Goal: Transaction & Acquisition: Purchase product/service

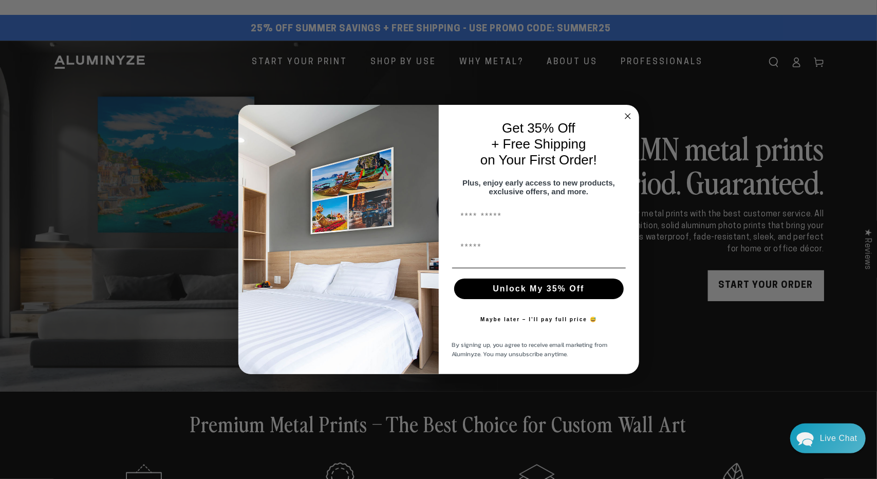
click at [630, 112] on circle "Close dialog" at bounding box center [628, 116] width 12 height 12
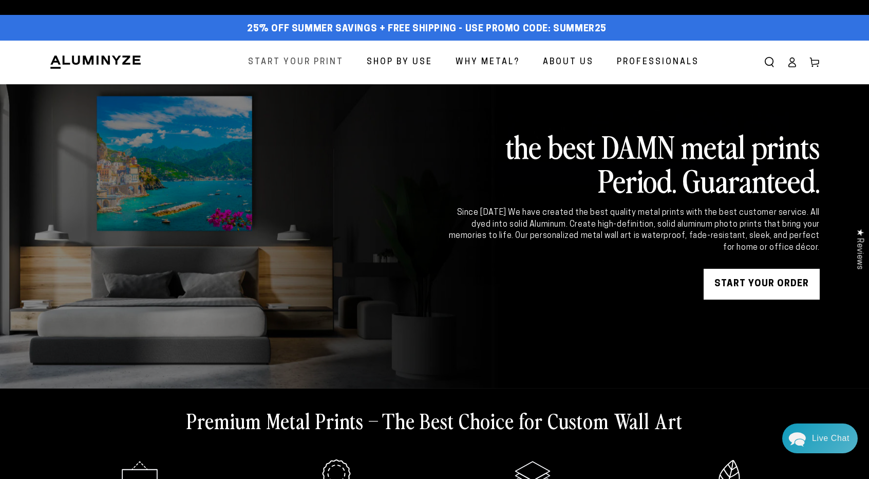
click at [292, 61] on span "Start Your Print" at bounding box center [296, 62] width 96 height 15
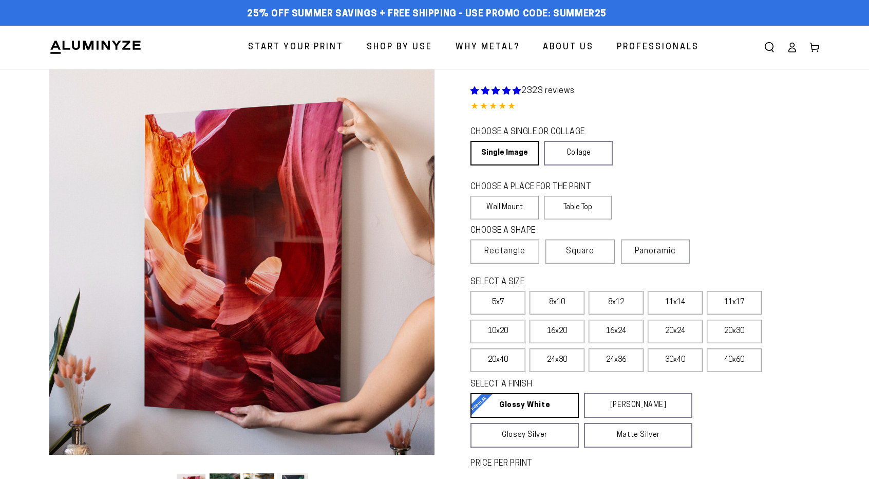
select select "**********"
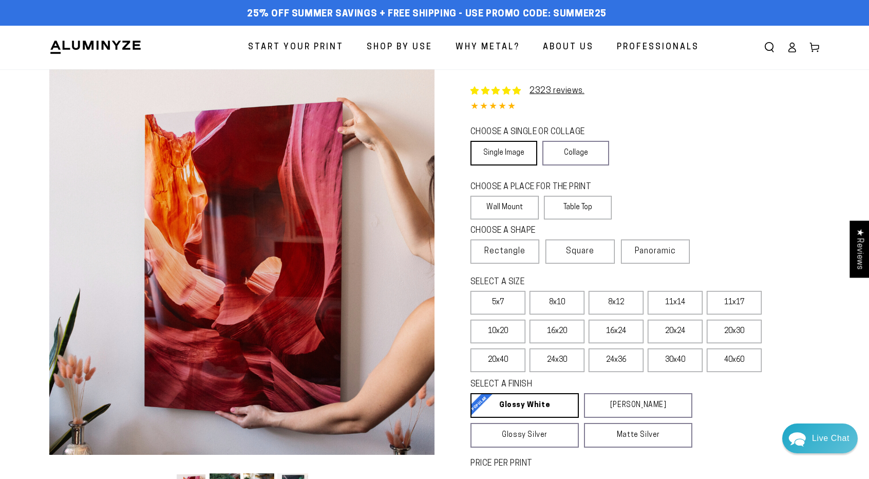
click at [502, 153] on link "Single Image" at bounding box center [504, 153] width 67 height 25
click at [503, 208] on label "Wall Mount" at bounding box center [505, 208] width 68 height 24
click at [503, 252] on span "Rectangle" at bounding box center [504, 251] width 41 height 12
click at [617, 331] on label "16x24" at bounding box center [616, 331] width 55 height 24
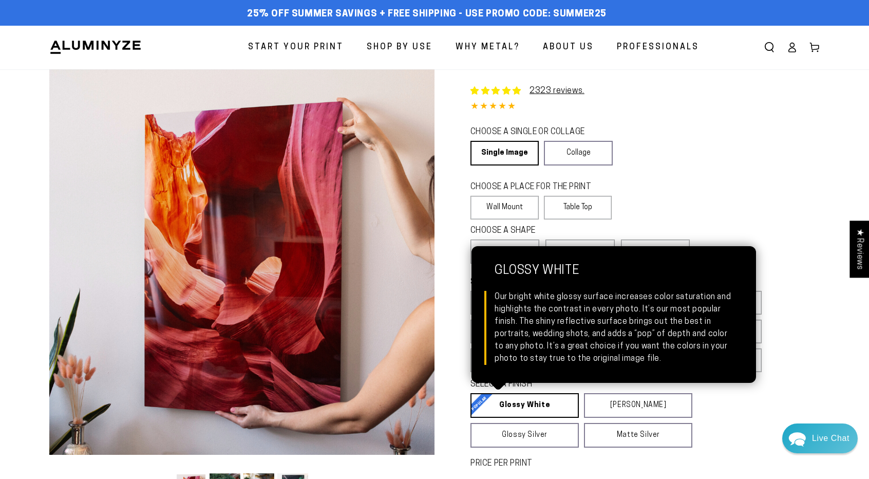
click at [523, 402] on link "Glossy White Glossy White Our bright white glossy surface increases color satur…" at bounding box center [525, 405] width 108 height 25
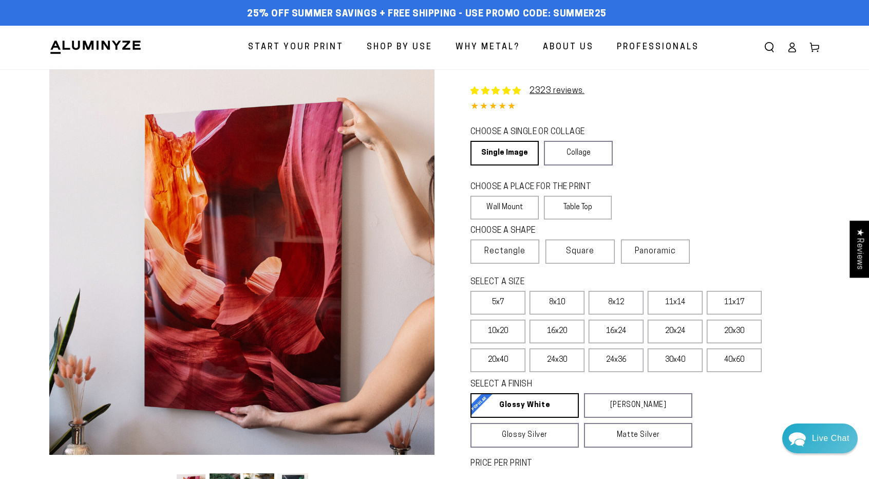
scroll to position [103, 0]
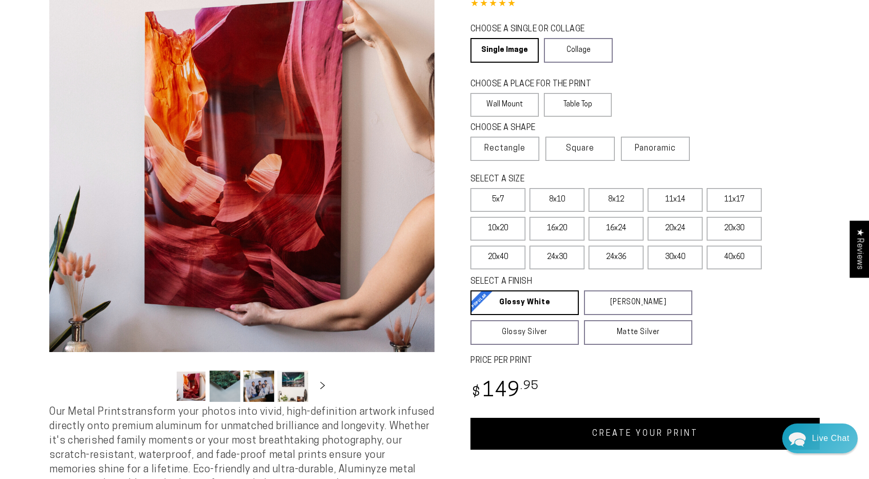
click at [638, 429] on link "CREATE YOUR PRINT" at bounding box center [645, 434] width 349 height 32
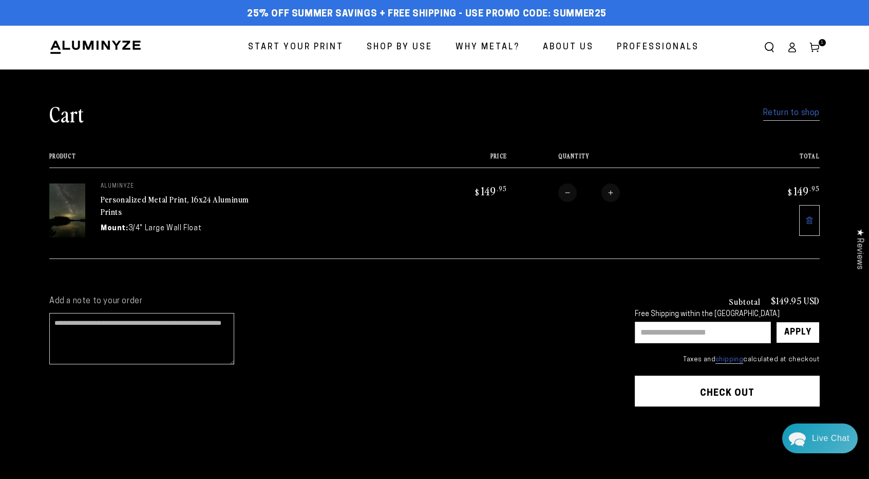
click at [786, 113] on link "Return to shop" at bounding box center [791, 113] width 57 height 15
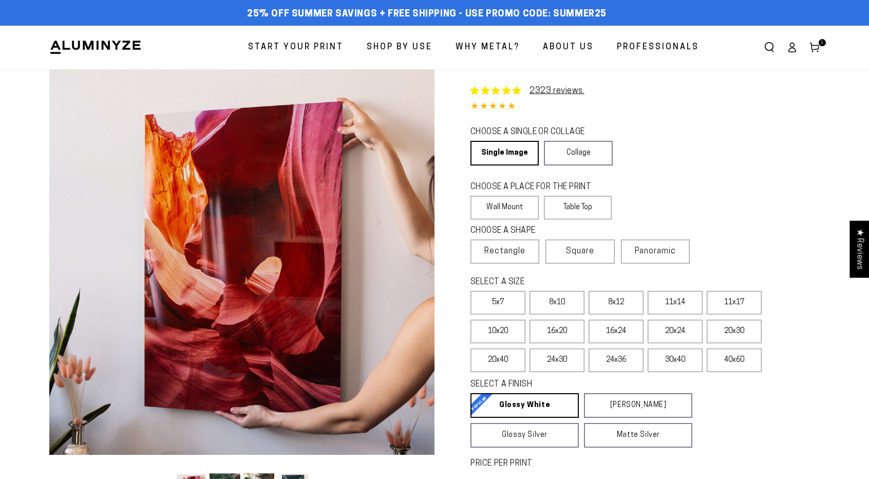
select select "**********"
click at [497, 147] on link "Single Image" at bounding box center [504, 153] width 67 height 25
click at [496, 205] on label "Wall Mount" at bounding box center [505, 208] width 68 height 24
click at [499, 253] on span "Rectangle" at bounding box center [504, 251] width 41 height 12
click at [621, 304] on label "8x12" at bounding box center [616, 303] width 55 height 24
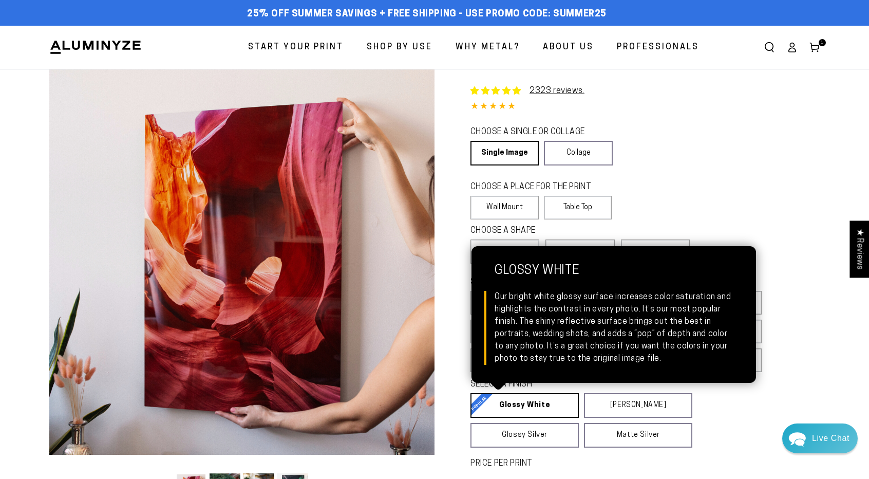
click at [519, 403] on link "Glossy White Glossy White Our bright white glossy surface increases color satur…" at bounding box center [525, 405] width 108 height 25
click at [527, 407] on link "Glossy White Glossy White Our bright white glossy surface increases color satur…" at bounding box center [525, 405] width 108 height 25
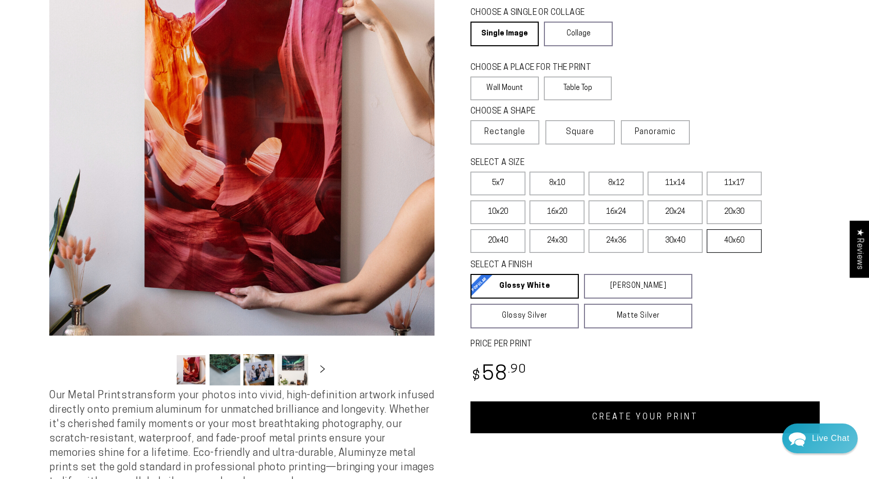
scroll to position [205, 0]
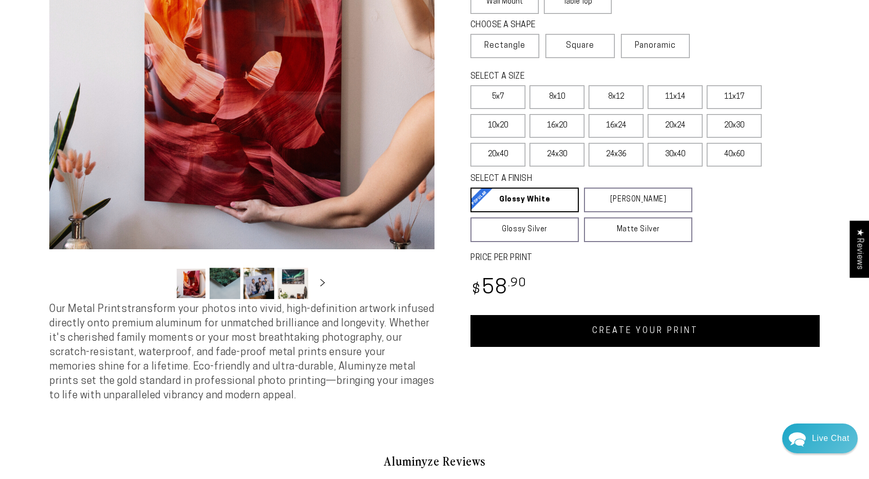
click at [643, 331] on link "CREATE YOUR PRINT" at bounding box center [645, 331] width 349 height 32
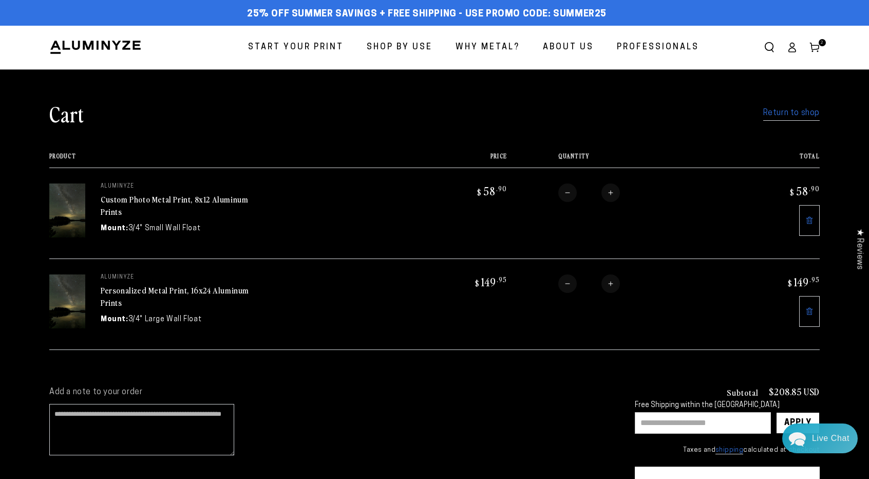
click at [653, 421] on input "text" at bounding box center [703, 423] width 136 height 22
click at [795, 418] on div "Apply" at bounding box center [797, 422] width 27 height 21
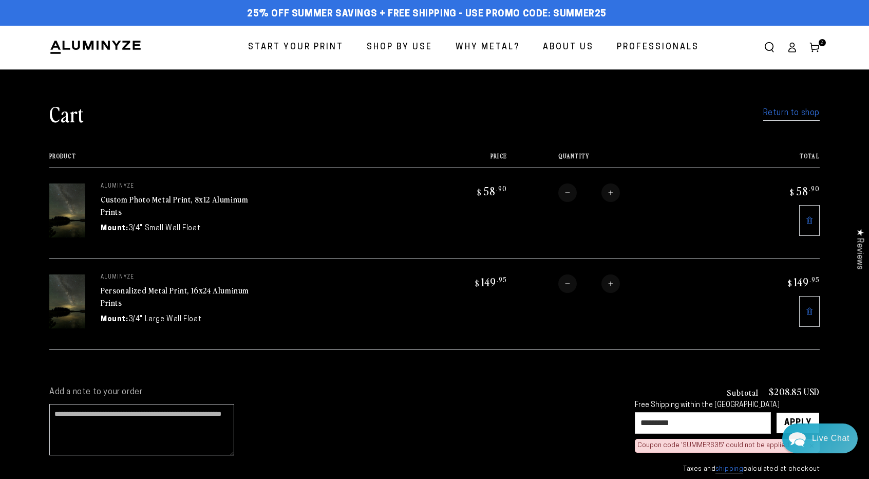
click at [673, 420] on input "*********" at bounding box center [703, 423] width 136 height 22
click at [801, 416] on div "Apply" at bounding box center [797, 422] width 27 height 21
click at [673, 420] on input "********" at bounding box center [703, 423] width 136 height 22
type input "********"
click at [797, 415] on div "Apply" at bounding box center [797, 422] width 27 height 21
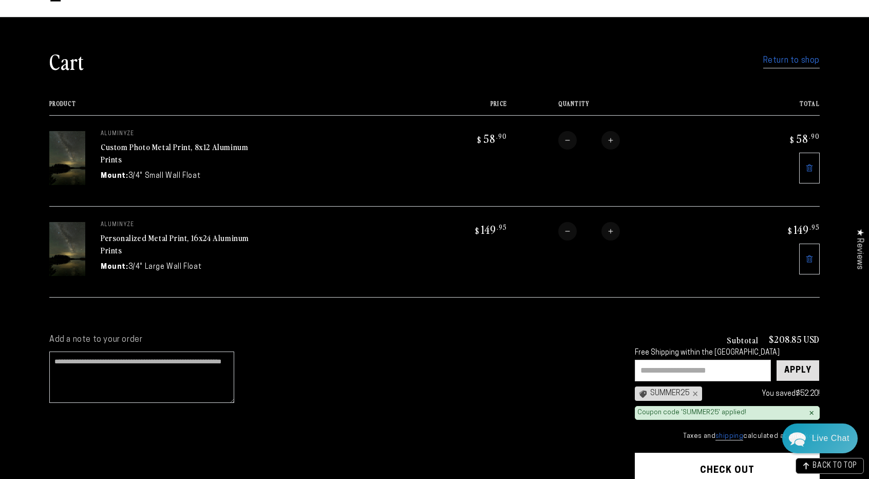
scroll to position [103, 0]
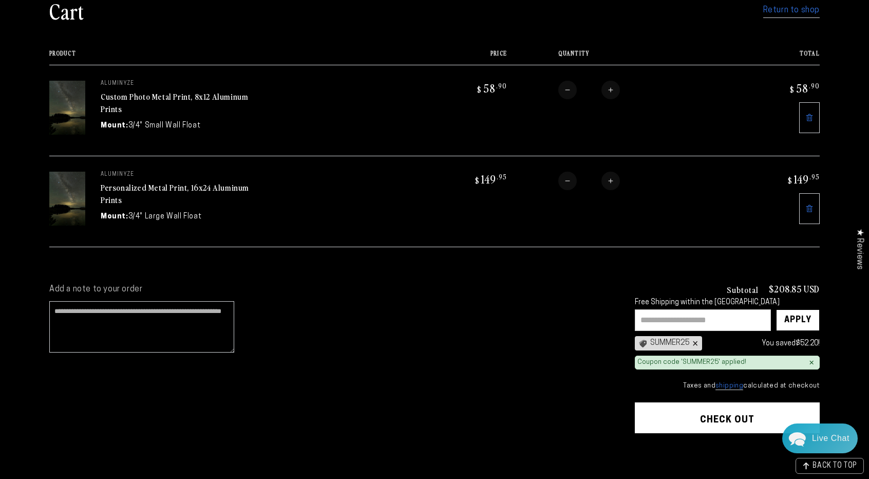
click at [697, 339] on div "×" at bounding box center [694, 343] width 8 height 8
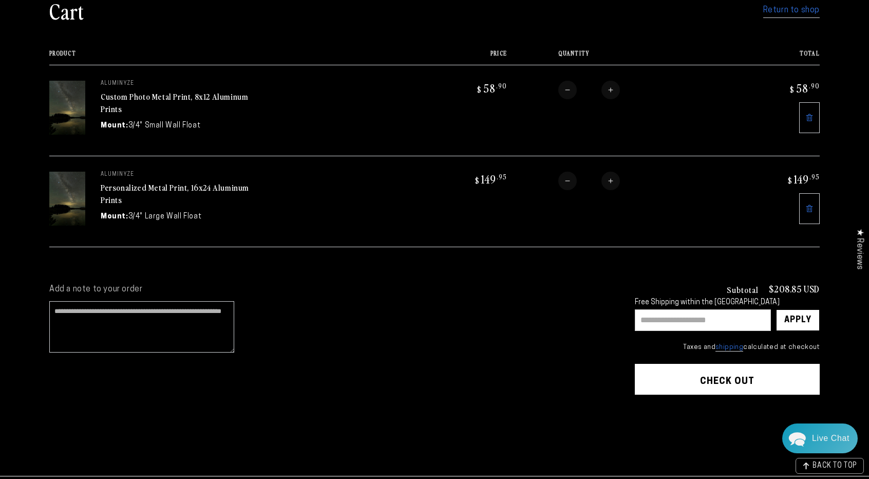
click at [679, 319] on input "text" at bounding box center [703, 320] width 136 height 22
click at [803, 314] on div "Apply" at bounding box center [797, 320] width 27 height 21
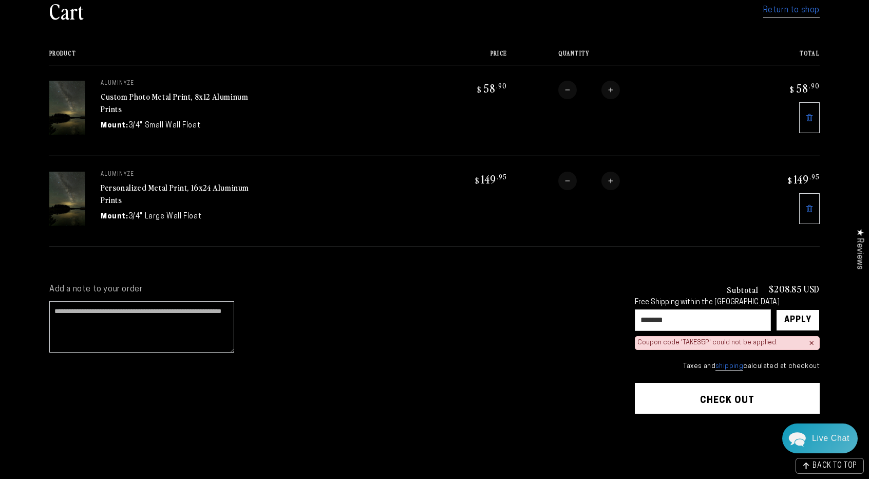
drag, startPoint x: 676, startPoint y: 316, endPoint x: 639, endPoint y: 313, distance: 37.7
click at [639, 313] on input "*******" at bounding box center [703, 320] width 136 height 22
type input "********"
click at [802, 310] on div "Apply" at bounding box center [797, 320] width 27 height 21
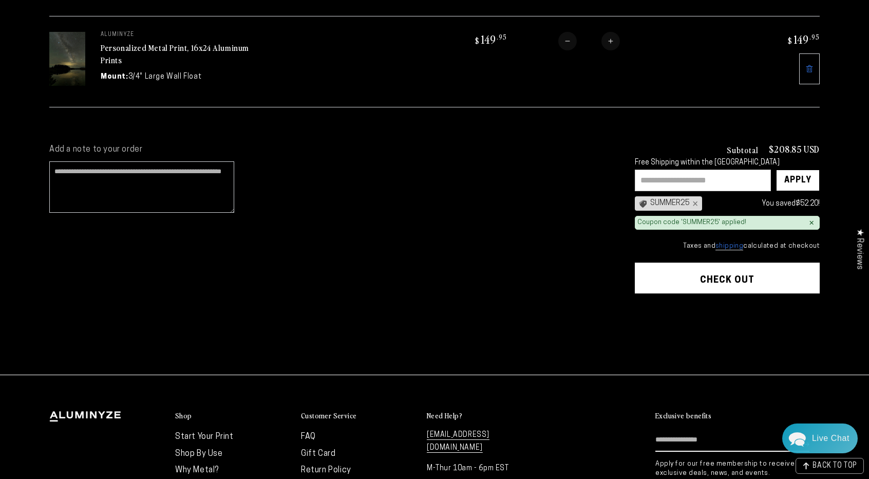
scroll to position [257, 0]
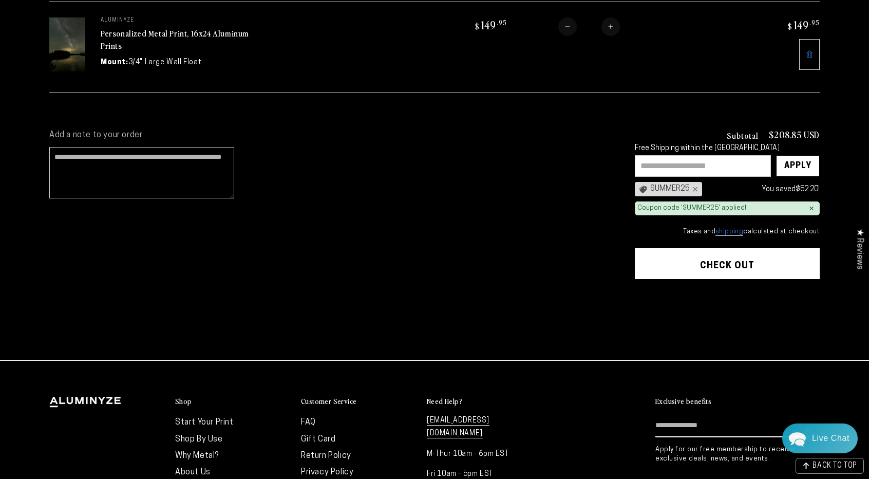
click at [729, 257] on button "Check out" at bounding box center [727, 263] width 185 height 31
